Goal: Find specific page/section: Find specific page/section

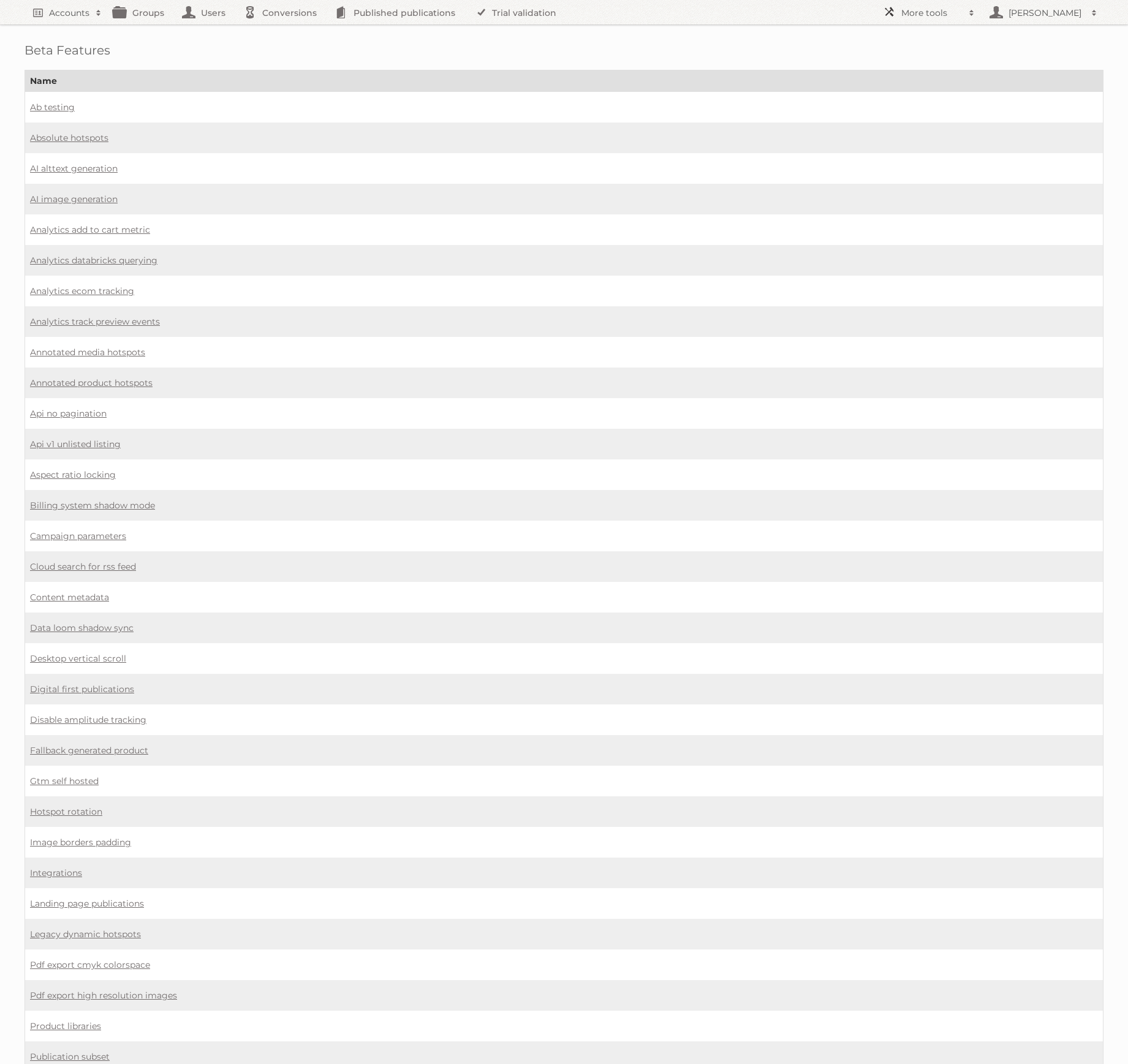
drag, startPoint x: 967, startPoint y: 11, endPoint x: 1001, endPoint y: 110, distance: 104.7
click at [966, 11] on span at bounding box center [971, 12] width 18 height 12
click at [920, 192] on link "Affiliates" at bounding box center [937, 200] width 121 height 18
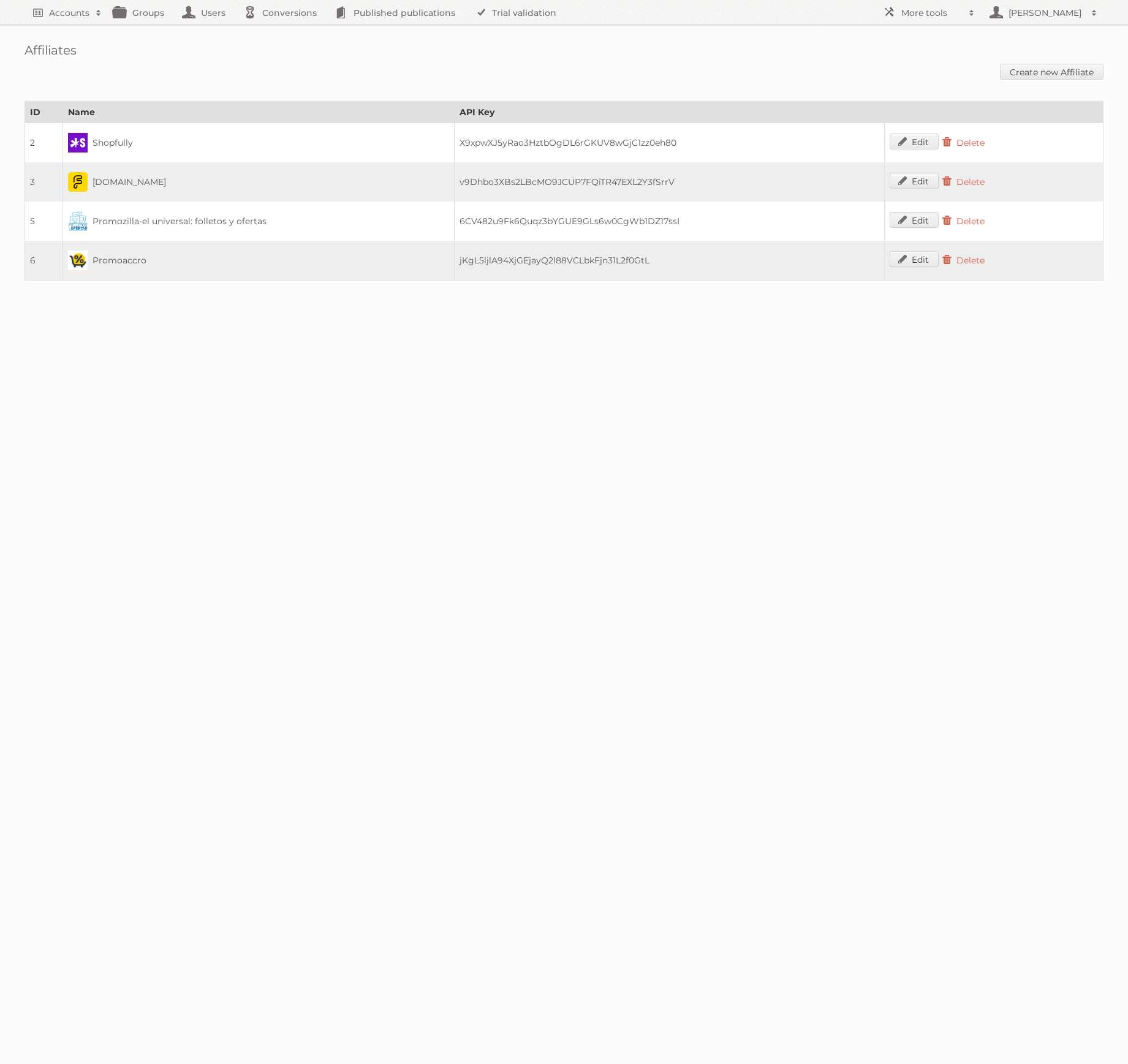
click at [26, 220] on td "5" at bounding box center [44, 221] width 38 height 40
click at [477, 184] on td "v9Dhbo3XBs2LBcMO9JCUP7FQiTR47EXL2Y3fSrrV" at bounding box center [669, 182] width 431 height 40
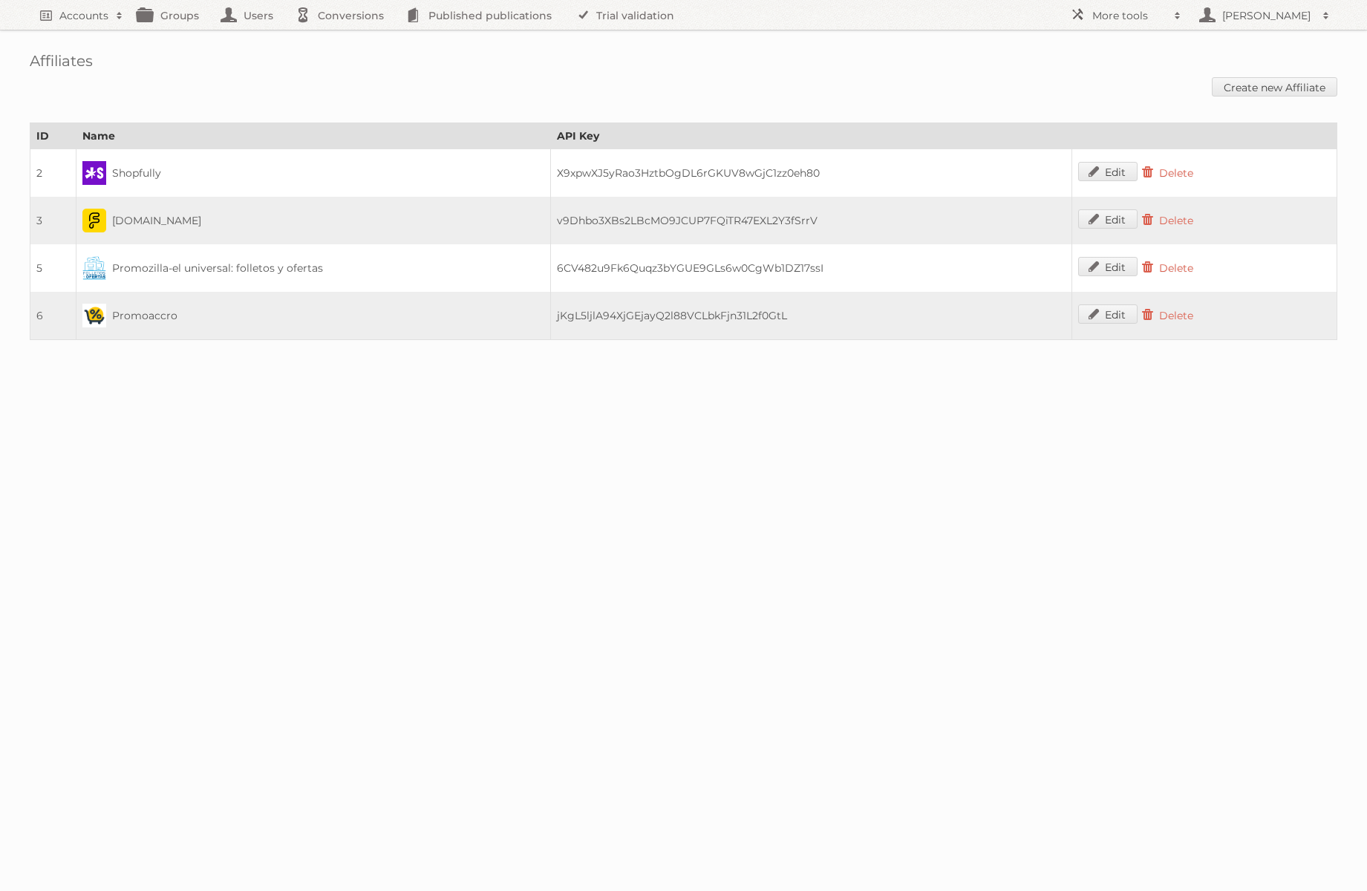
click at [53, 264] on td "5" at bounding box center [53, 268] width 46 height 48
click at [45, 264] on td "5" at bounding box center [53, 268] width 46 height 48
click at [38, 264] on td "5" at bounding box center [53, 268] width 46 height 48
copy td "5"
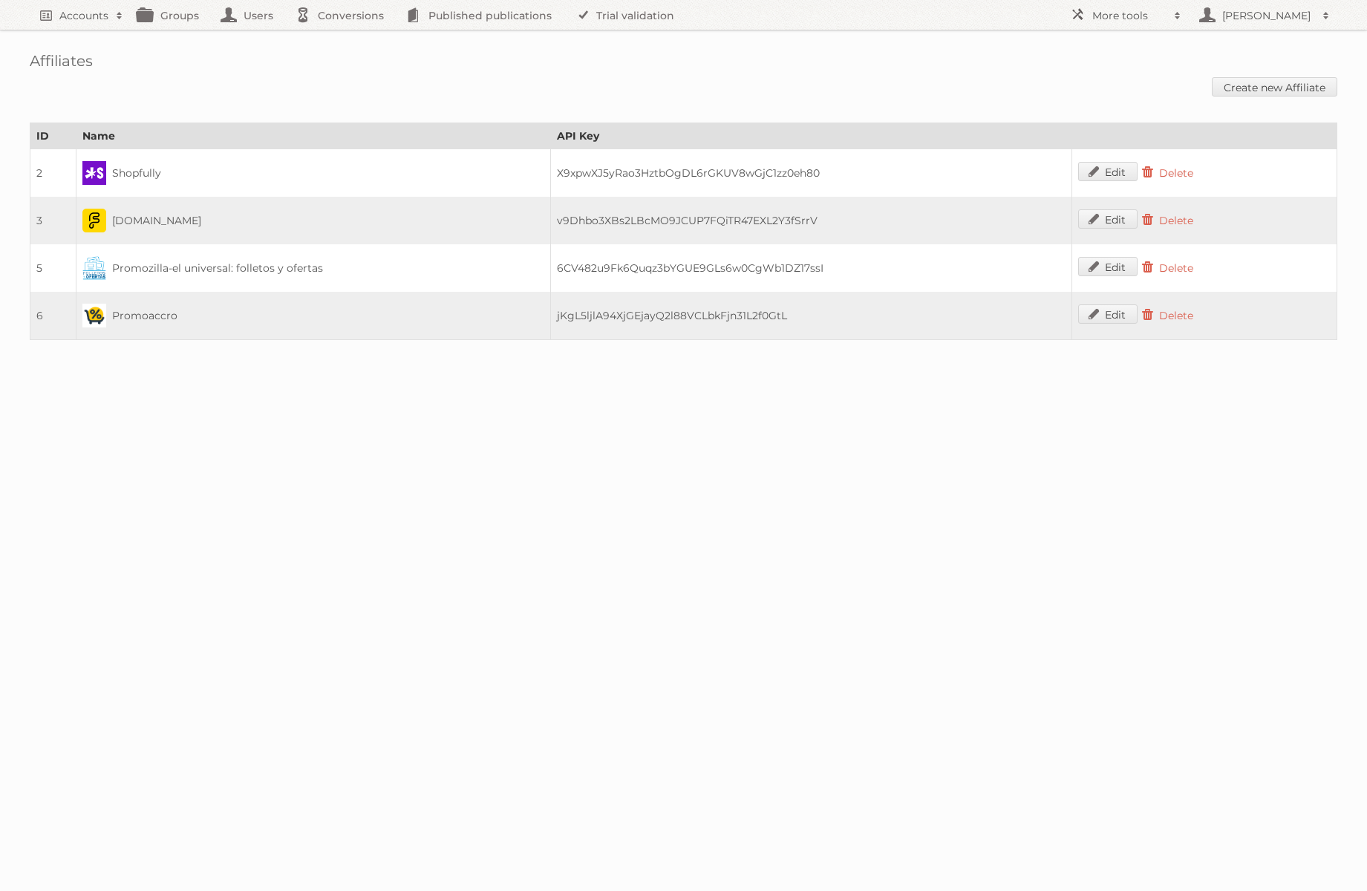
click at [222, 269] on span "Promozilla-el universal: folletos y ofertas" at bounding box center [214, 267] width 217 height 13
copy tr "Promozilla-el universal: folletos y ofertas"
click at [574, 264] on td "6CV482u9Fk6Quqz3bYGUE9GLs6w0CgWb1DZ17ssI" at bounding box center [811, 268] width 522 height 48
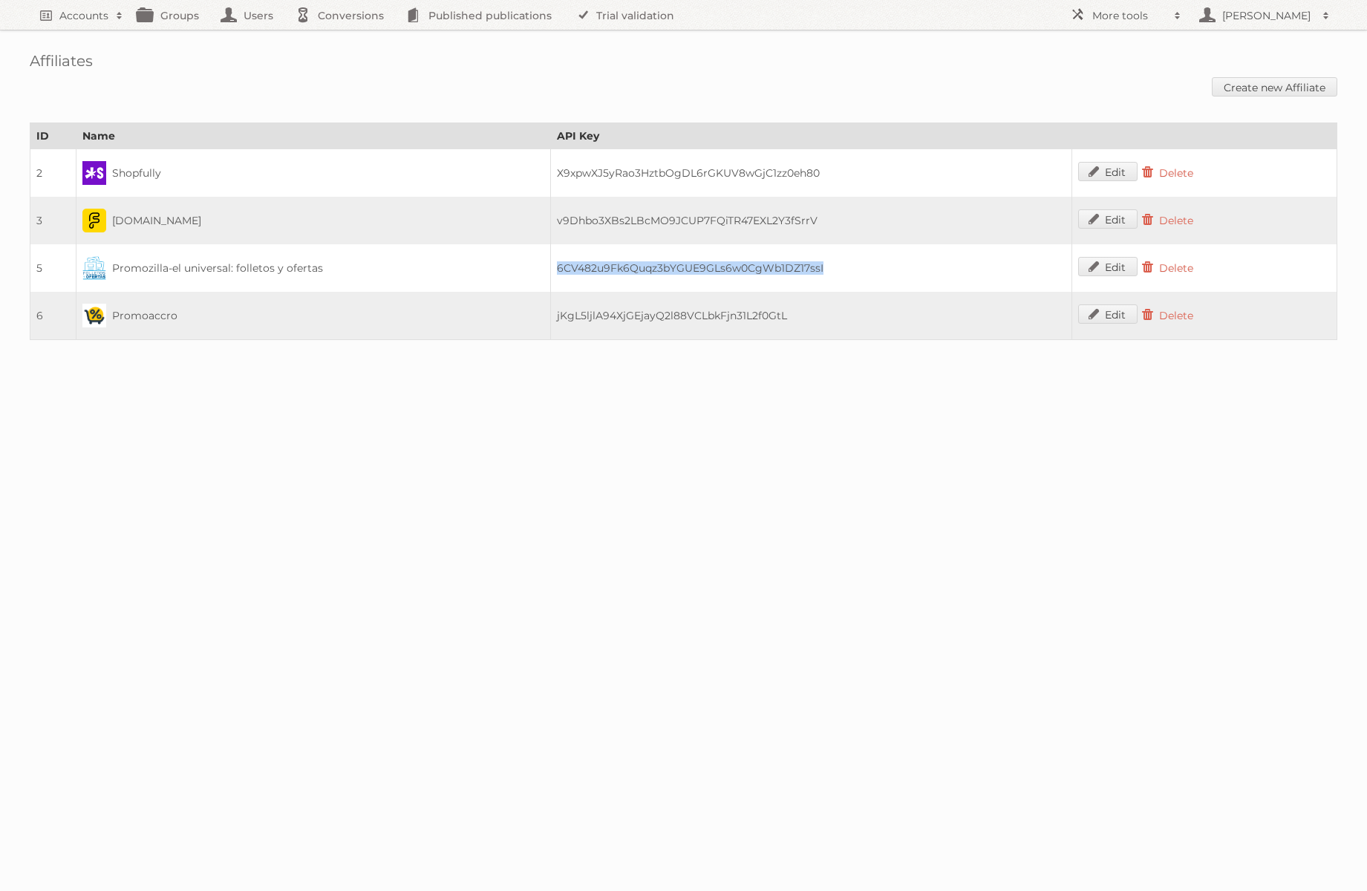
click at [574, 264] on td "6CV482u9Fk6Quqz3bYGUE9GLs6w0CgWb1DZ17ssI" at bounding box center [811, 268] width 522 height 48
copy td "6CV482u9Fk6Quqz3bYGUE9GLs6w0CgWb1DZ17ssI"
